Goal: Task Accomplishment & Management: Use online tool/utility

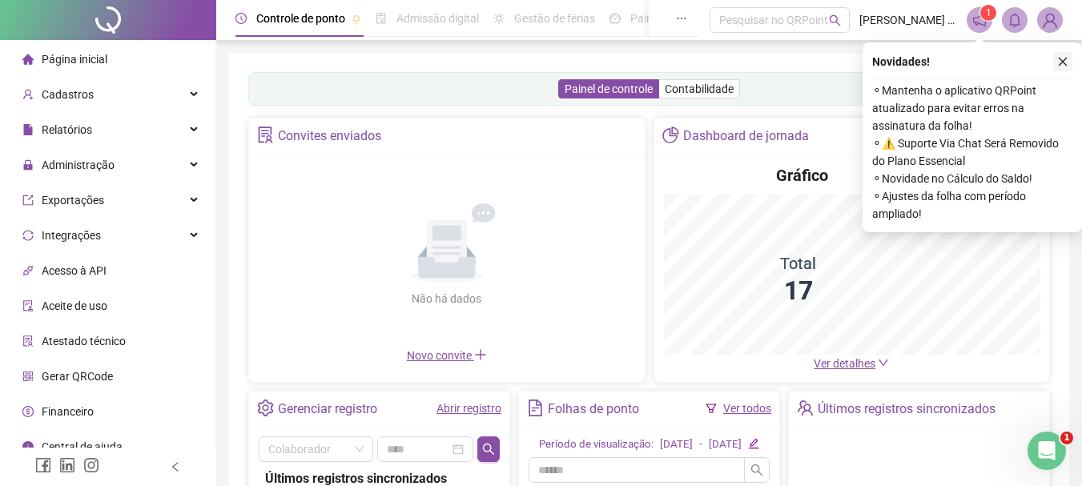
click at [1071, 54] on button "button" at bounding box center [1062, 61] width 19 height 19
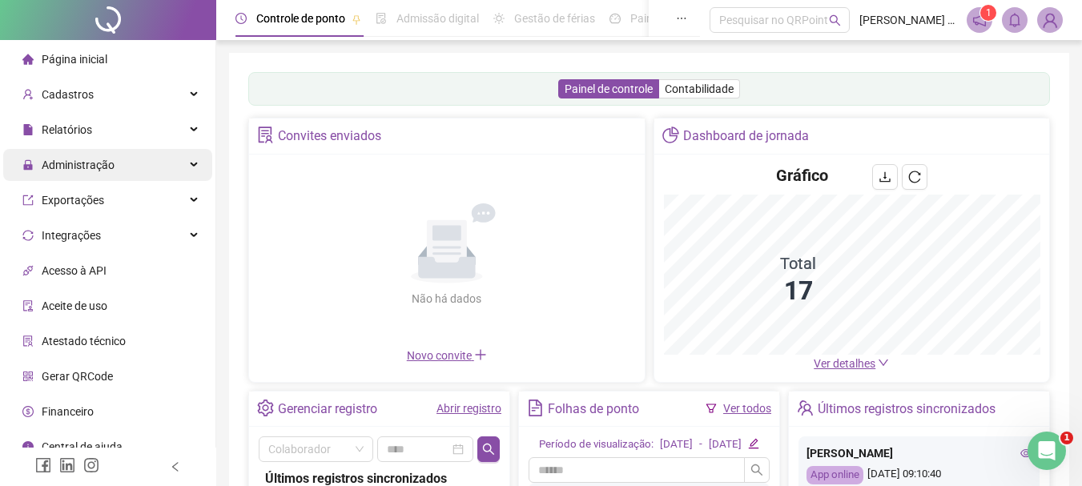
click at [108, 165] on span "Administração" at bounding box center [78, 165] width 73 height 13
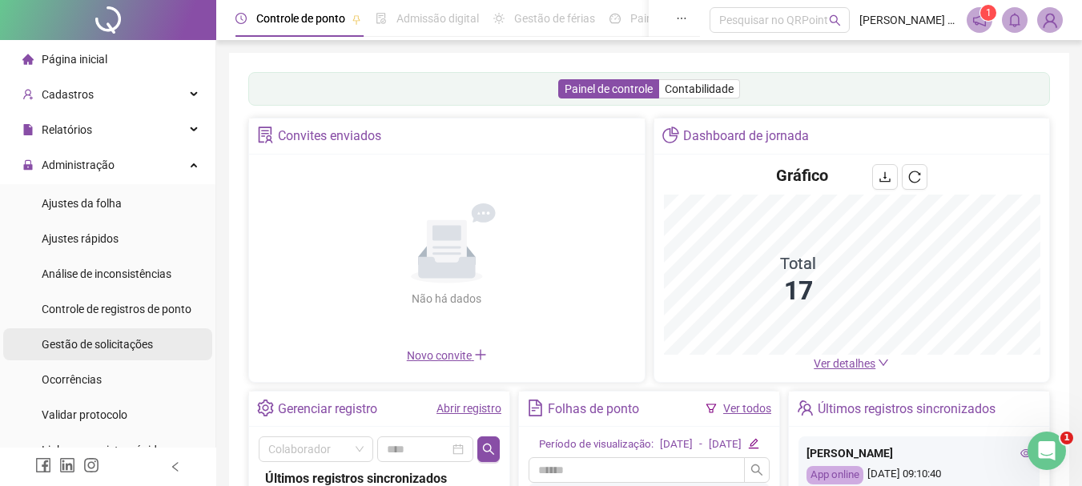
click at [102, 346] on span "Gestão de solicitações" at bounding box center [97, 344] width 111 height 13
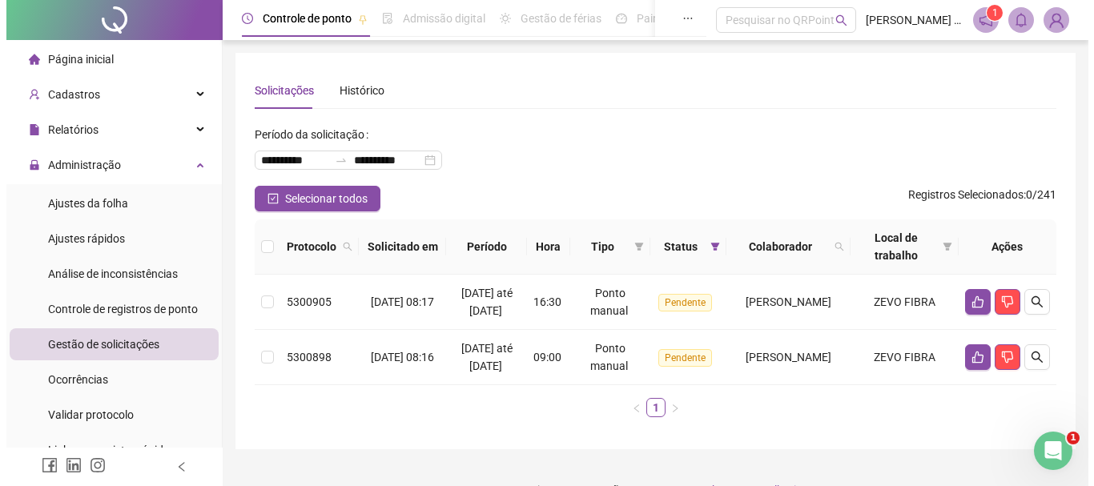
scroll to position [67, 0]
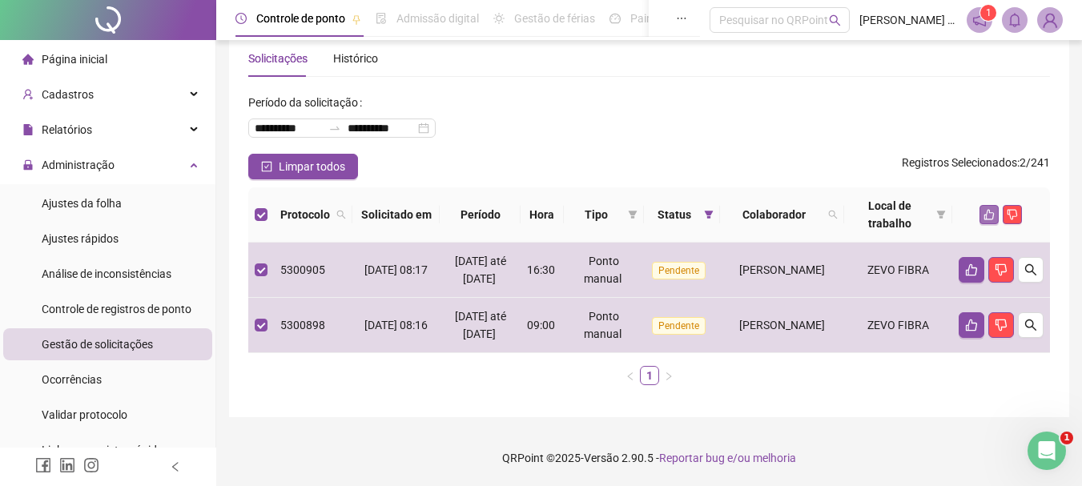
click at [995, 209] on icon "like" at bounding box center [988, 214] width 11 height 11
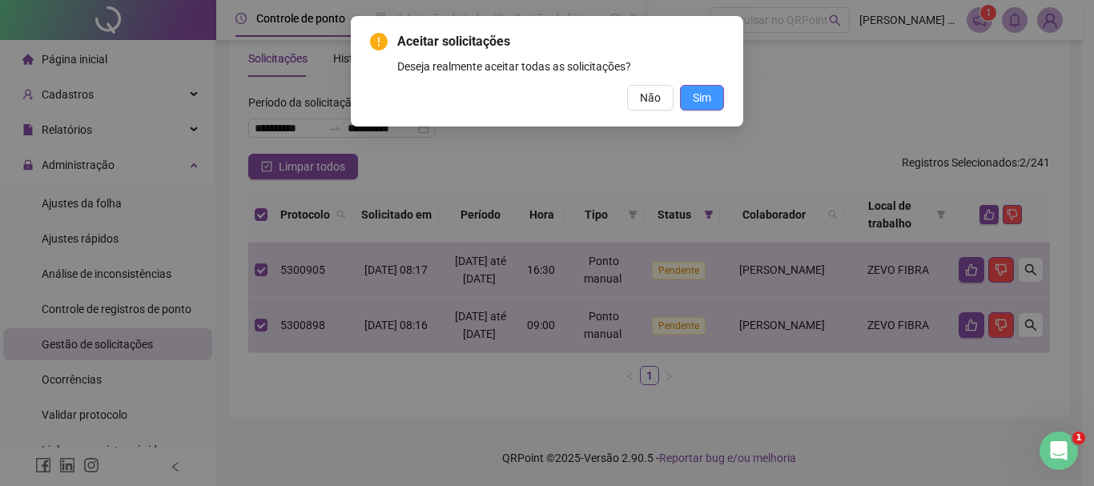
click at [689, 98] on button "Sim" at bounding box center [702, 98] width 44 height 26
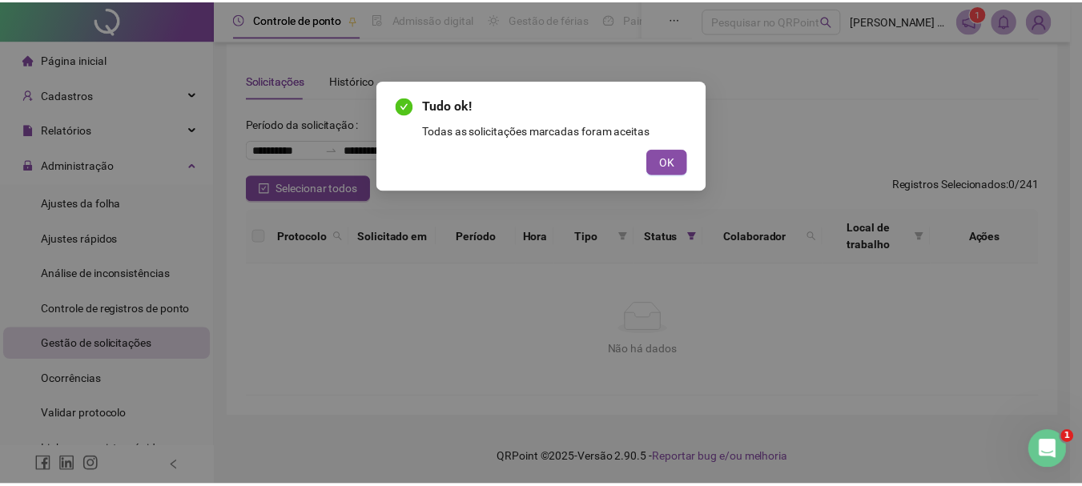
scroll to position [10, 0]
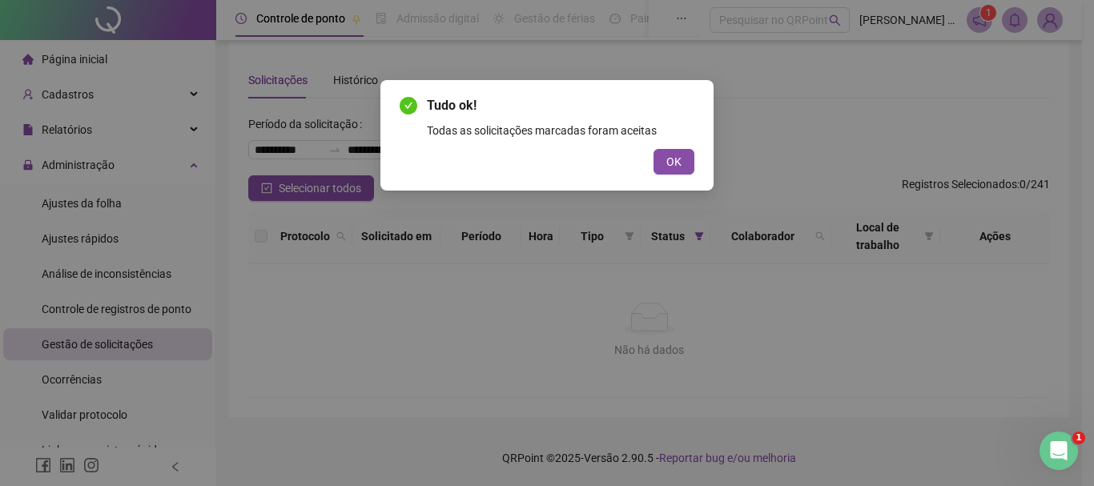
click at [107, 167] on div "Tudo ok! Todas as solicitações marcadas foram aceitas OK" at bounding box center [547, 243] width 1094 height 486
click at [683, 158] on button "OK" at bounding box center [673, 162] width 41 height 26
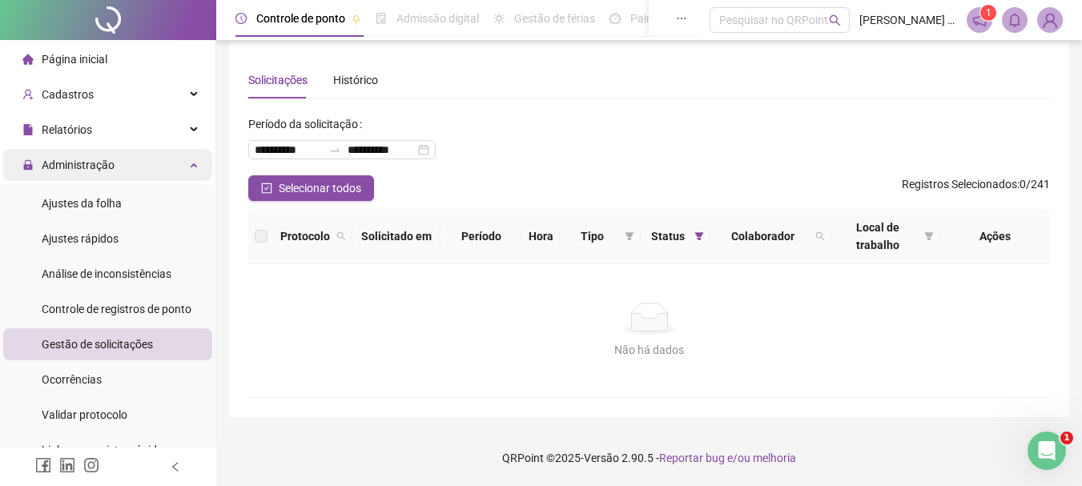
click at [94, 160] on span "Administração" at bounding box center [78, 165] width 73 height 13
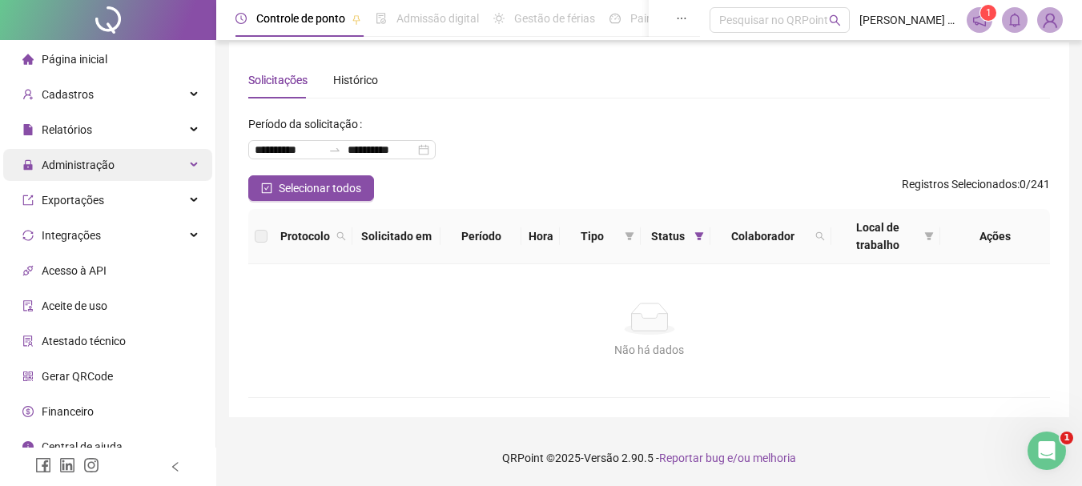
click at [85, 168] on span "Administração" at bounding box center [78, 165] width 73 height 13
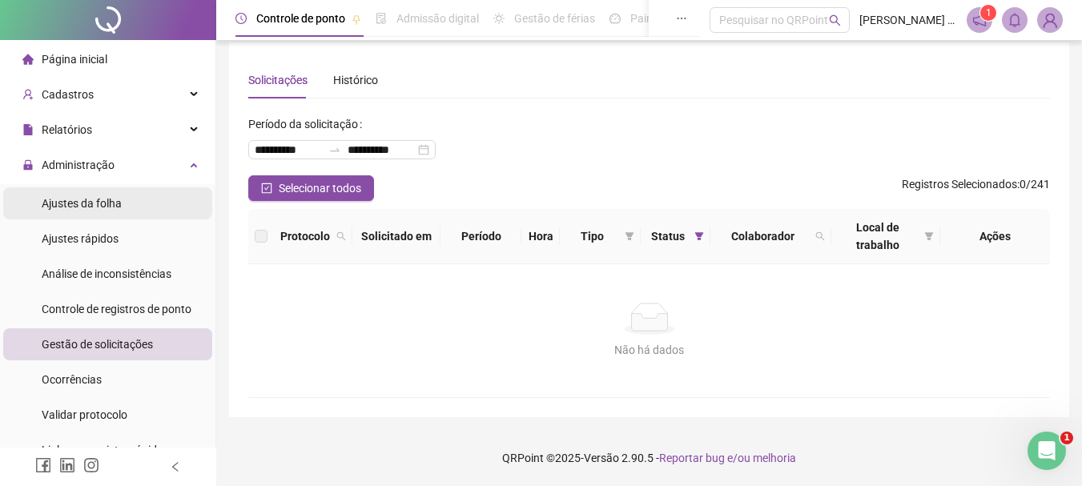
click at [83, 204] on span "Ajustes da folha" at bounding box center [82, 203] width 80 height 13
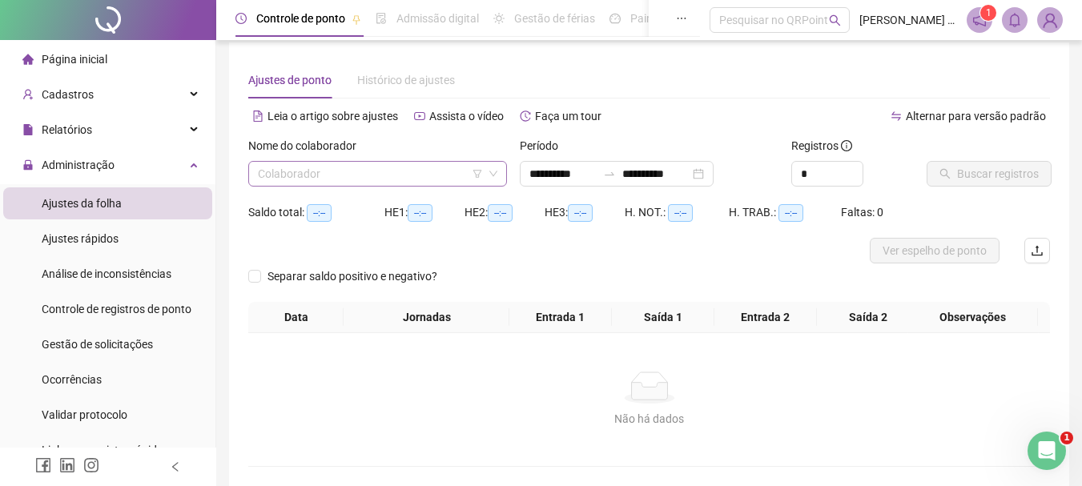
click at [360, 168] on input "search" at bounding box center [370, 174] width 225 height 24
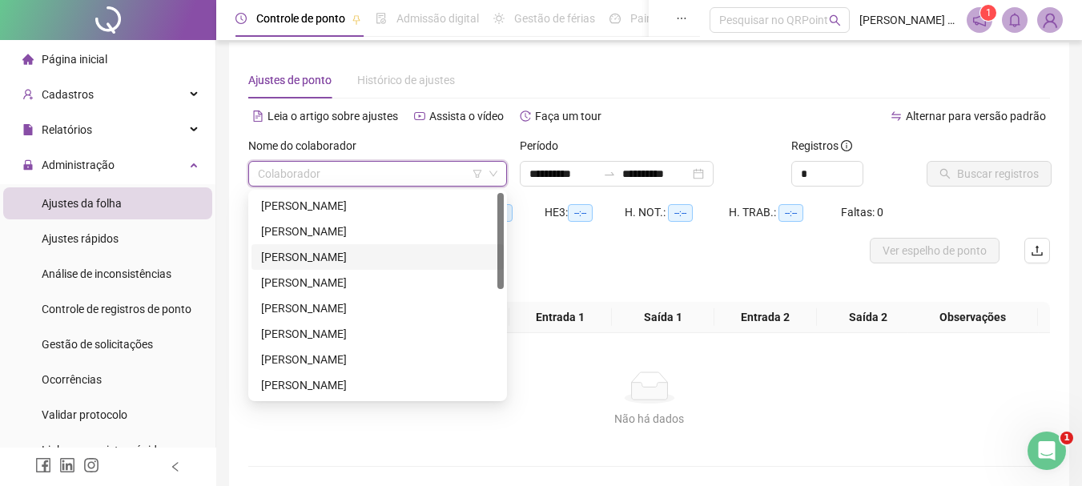
click at [320, 254] on div "ELAINE SOUSA DUTRA" at bounding box center [377, 257] width 233 height 18
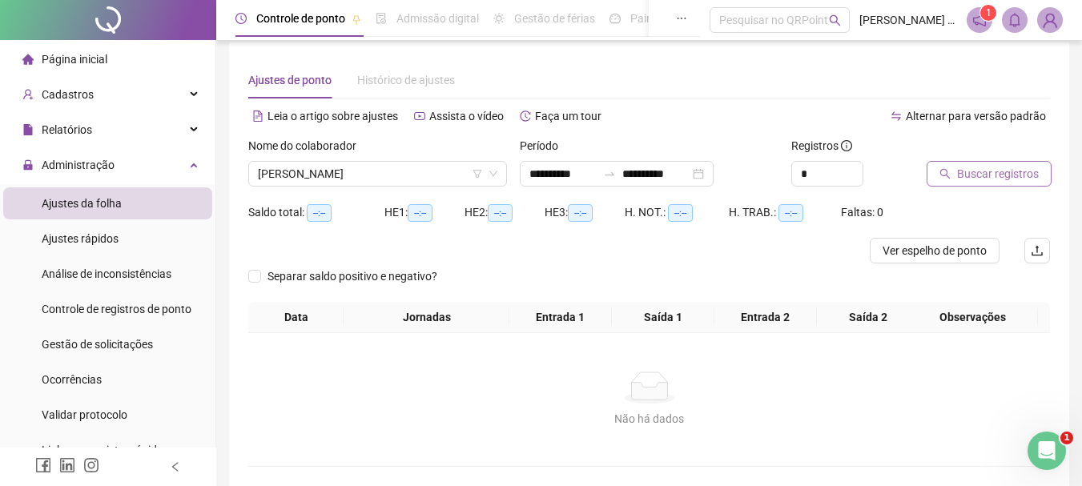
click at [980, 180] on span "Buscar registros" at bounding box center [998, 174] width 82 height 18
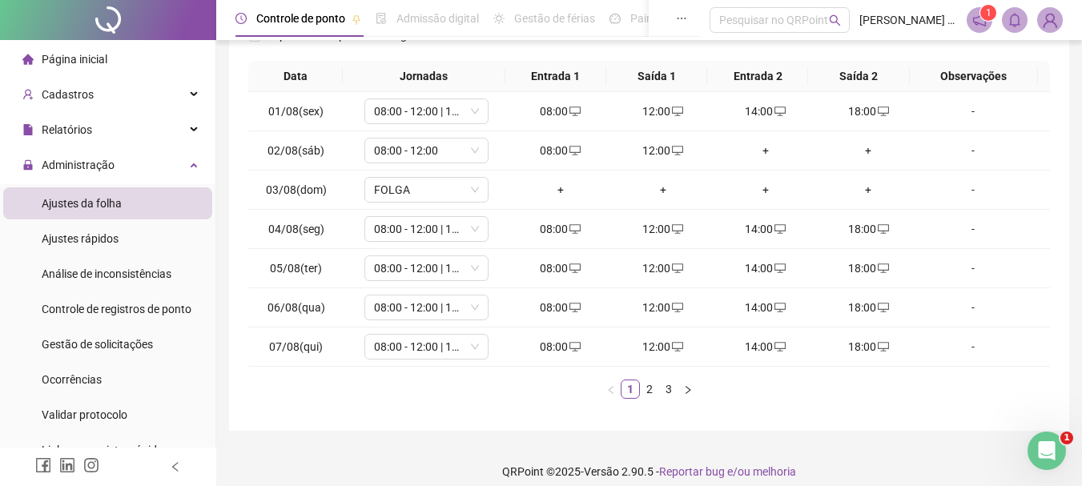
scroll to position [278, 0]
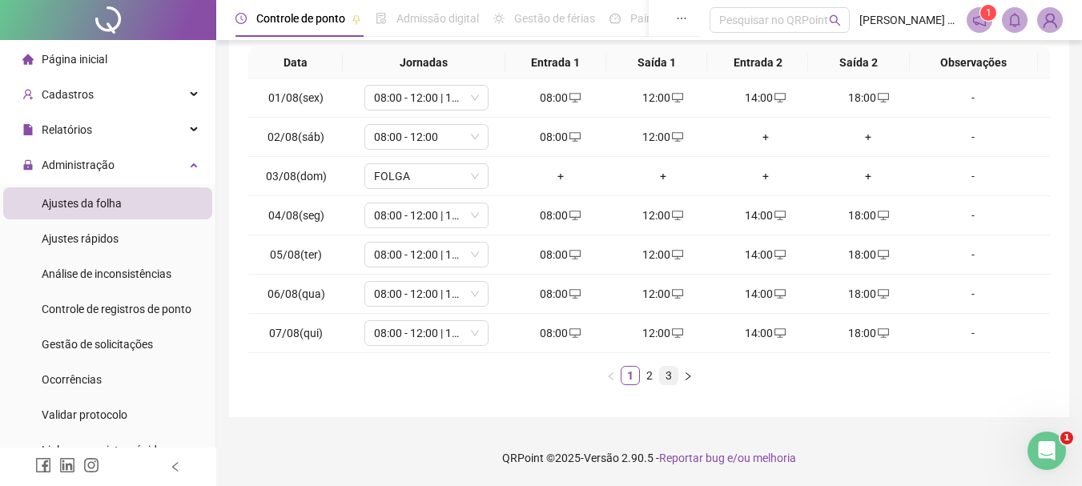
click at [668, 376] on link "3" at bounding box center [669, 376] width 18 height 18
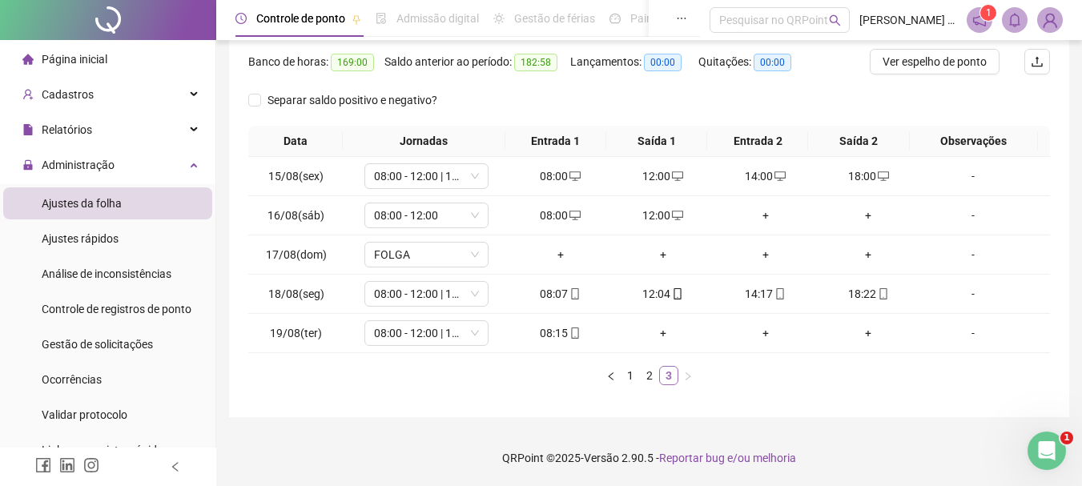
scroll to position [199, 0]
